Goal: Information Seeking & Learning: Check status

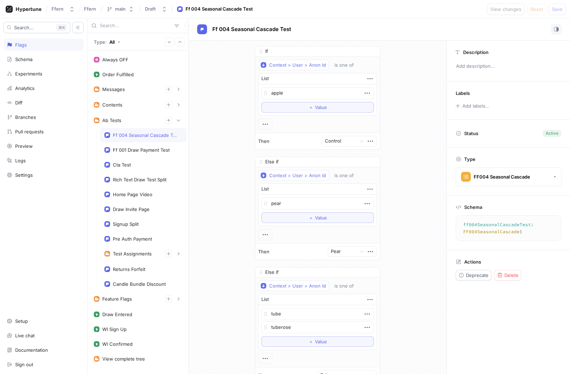
scroll to position [307, 0]
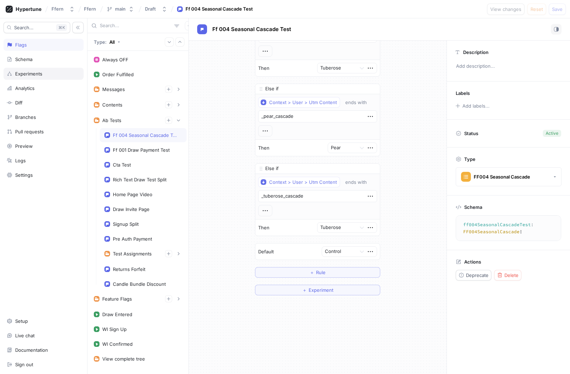
click at [57, 75] on div "Experiments" at bounding box center [44, 74] width 74 height 6
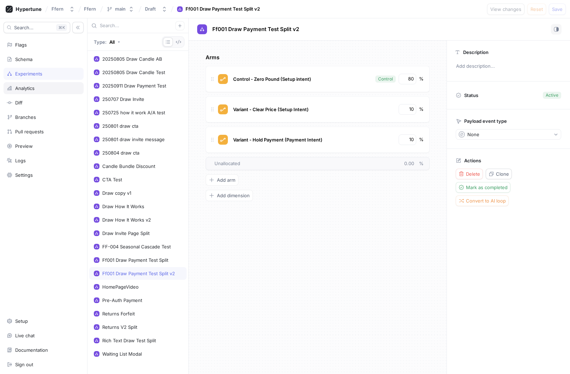
click at [51, 91] on div "Analytics" at bounding box center [44, 88] width 80 height 12
type textarea "x"
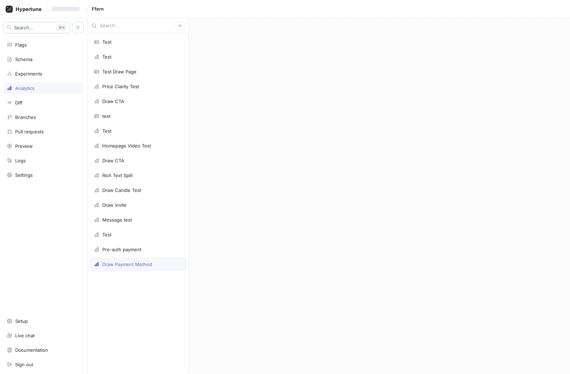
type textarea "x"
